Goal: Transaction & Acquisition: Obtain resource

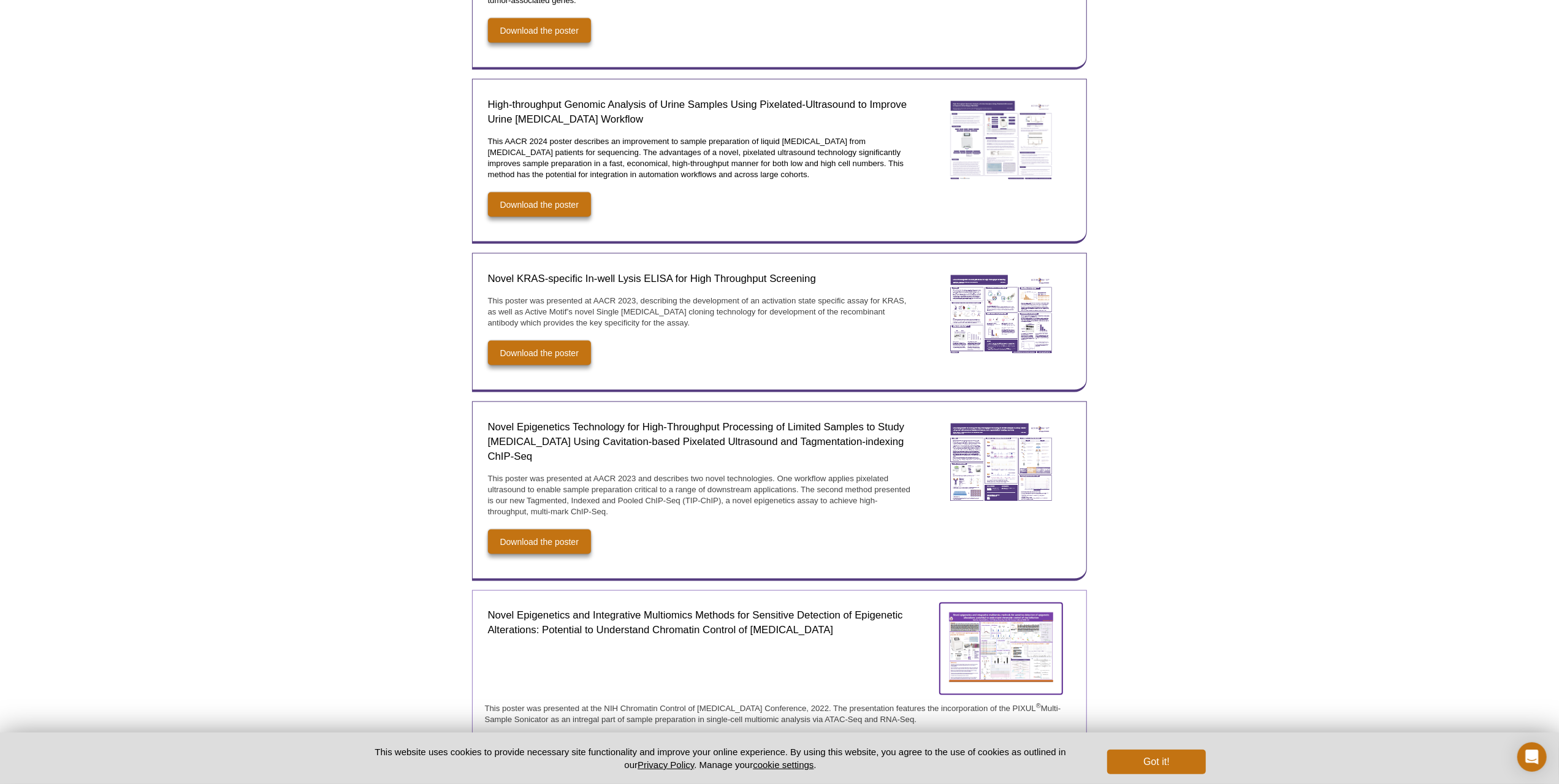
scroll to position [1759, 0]
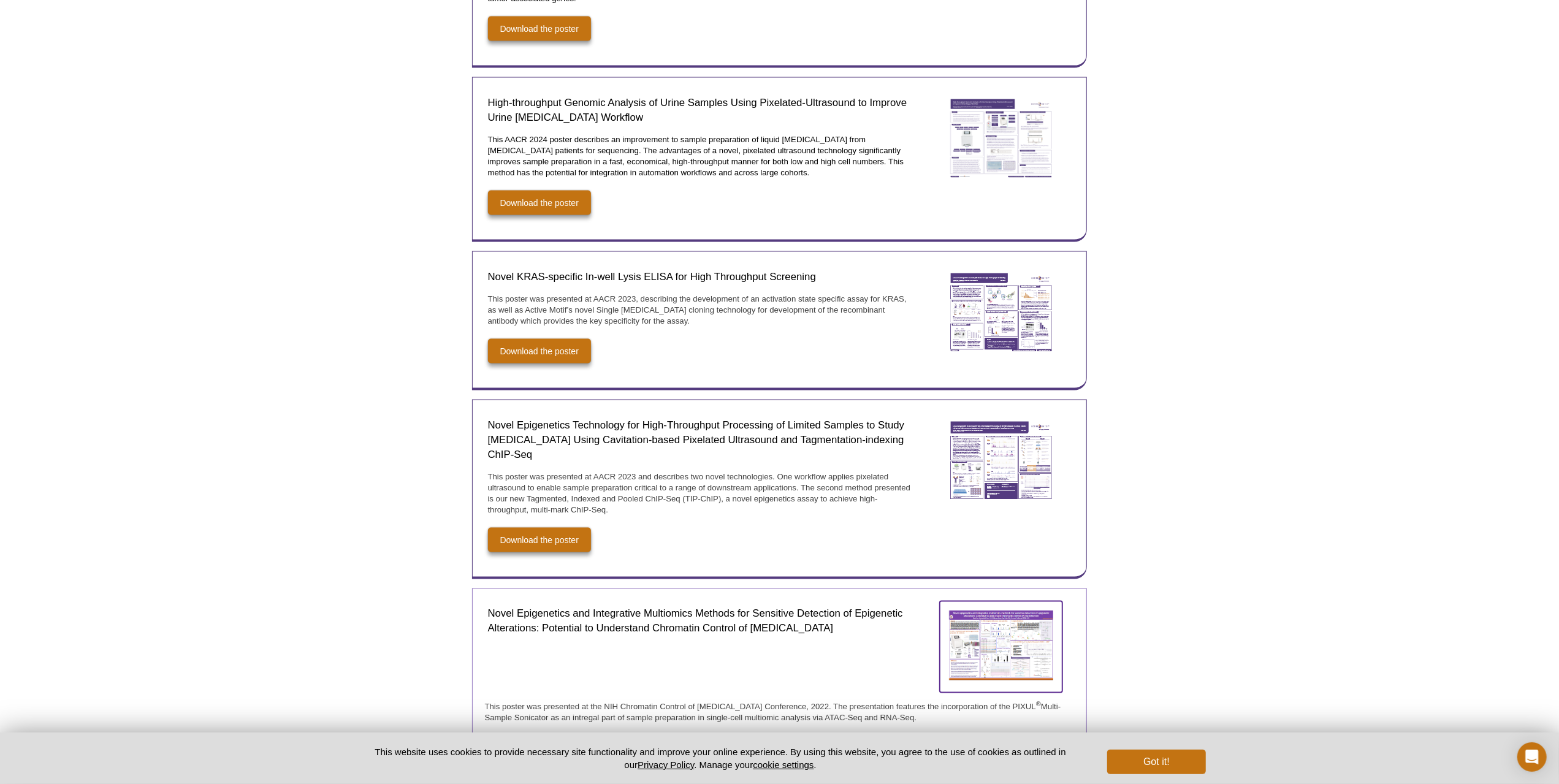
click at [994, 607] on img at bounding box center [1001, 645] width 122 height 88
